Goal: Navigation & Orientation: Find specific page/section

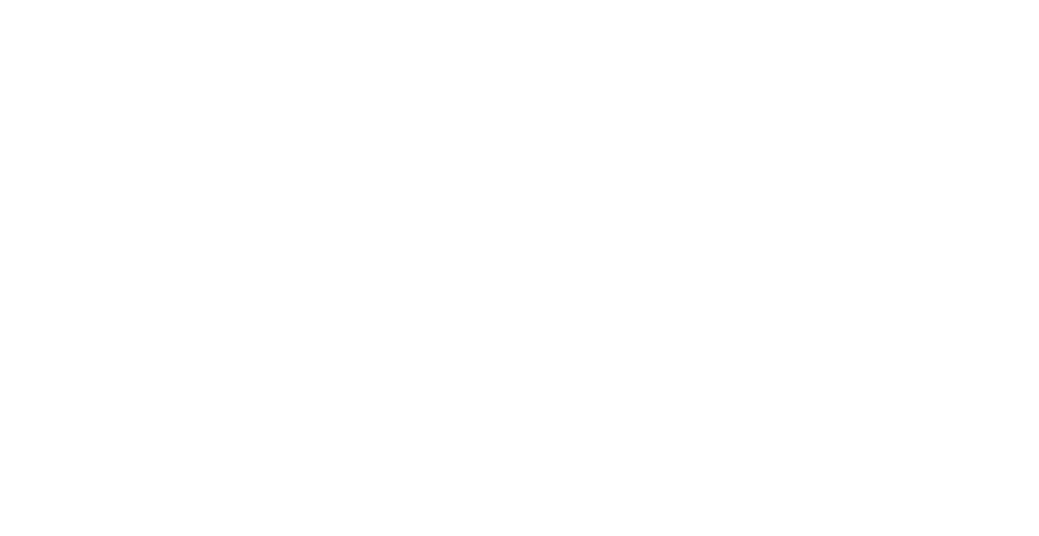
scroll to position [676, 0]
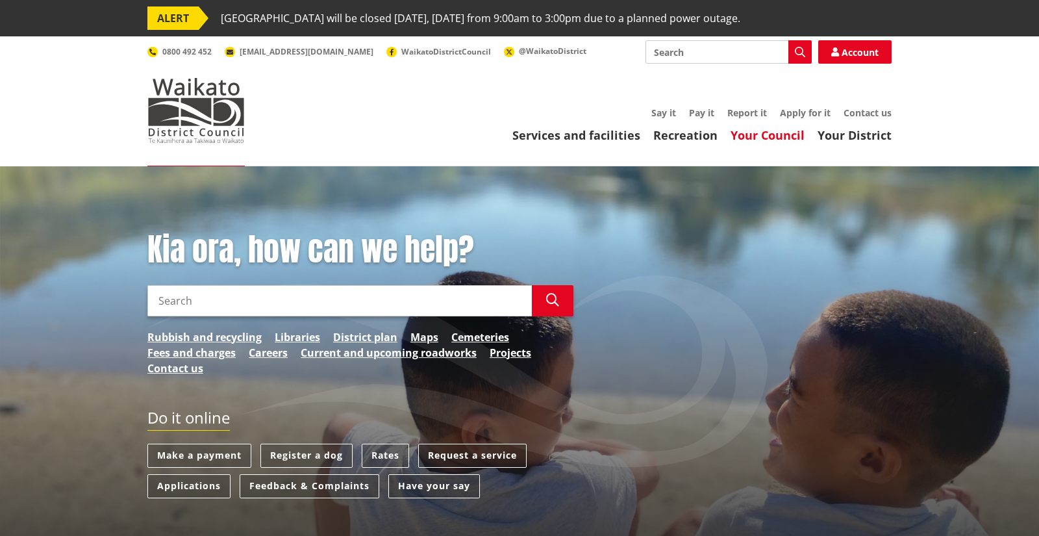
click at [790, 135] on link "Your Council" at bounding box center [767, 135] width 74 height 16
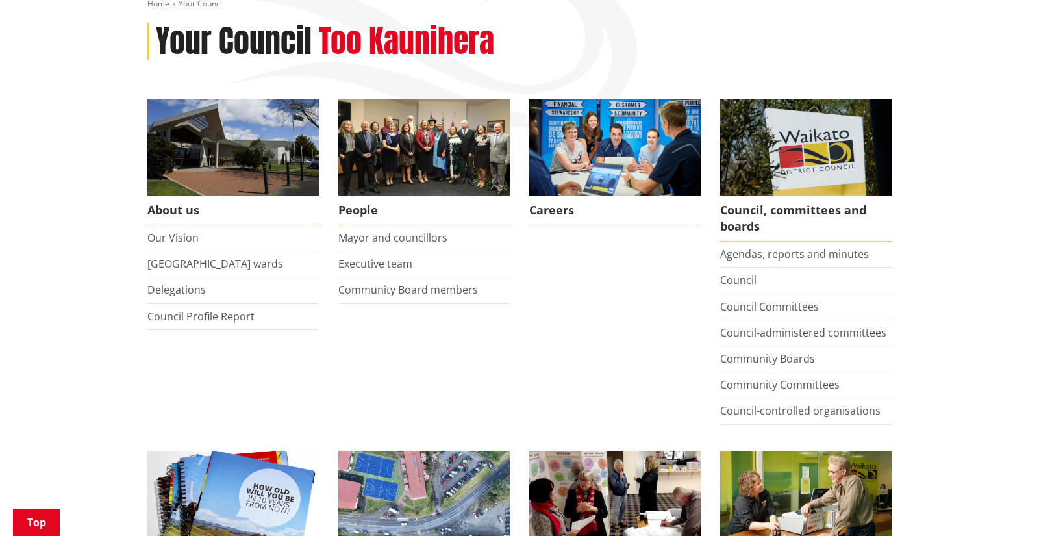
scroll to position [218, 0]
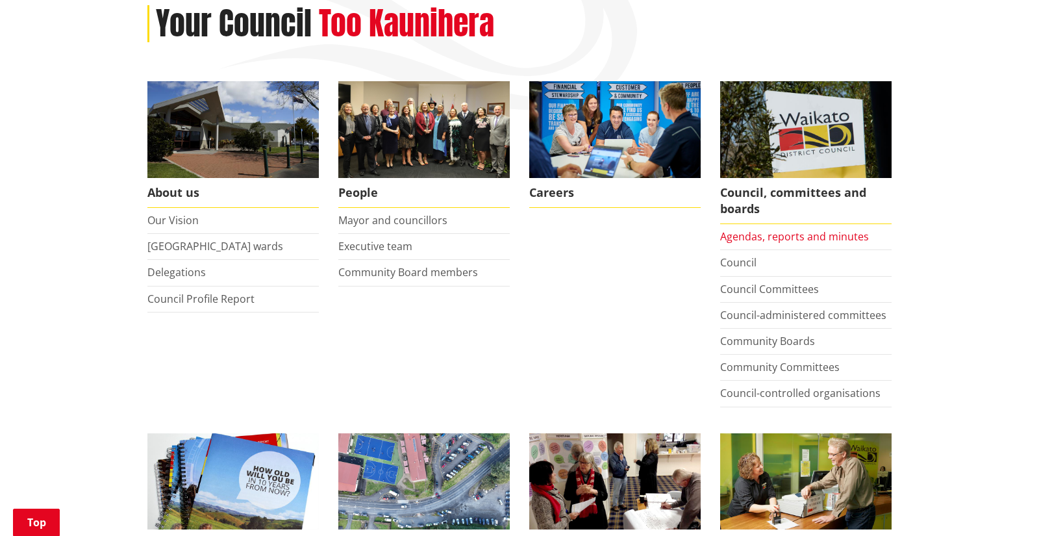
click at [780, 241] on link "Agendas, reports and minutes" at bounding box center [794, 236] width 149 height 14
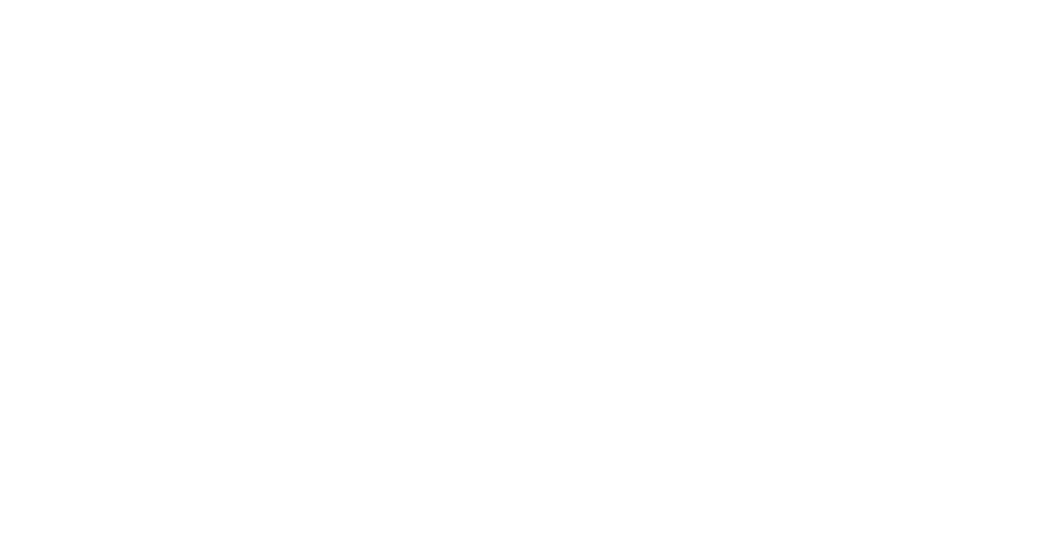
scroll to position [867, 0]
